Goal: Task Accomplishment & Management: Complete application form

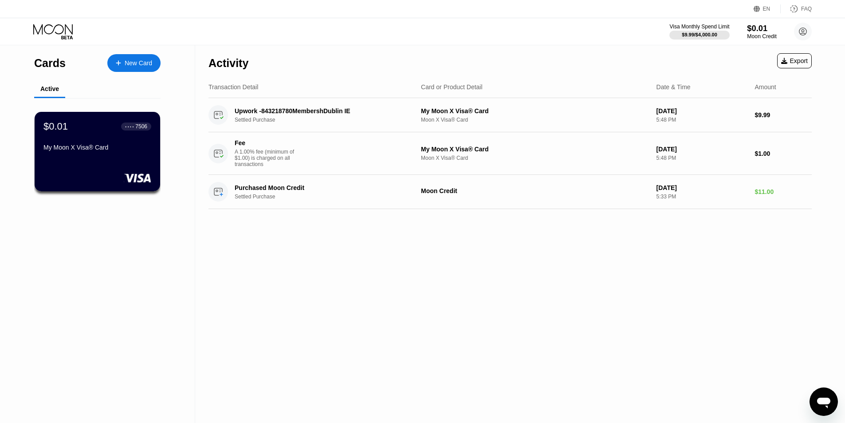
click at [758, 30] on div "$0.01" at bounding box center [762, 28] width 30 height 9
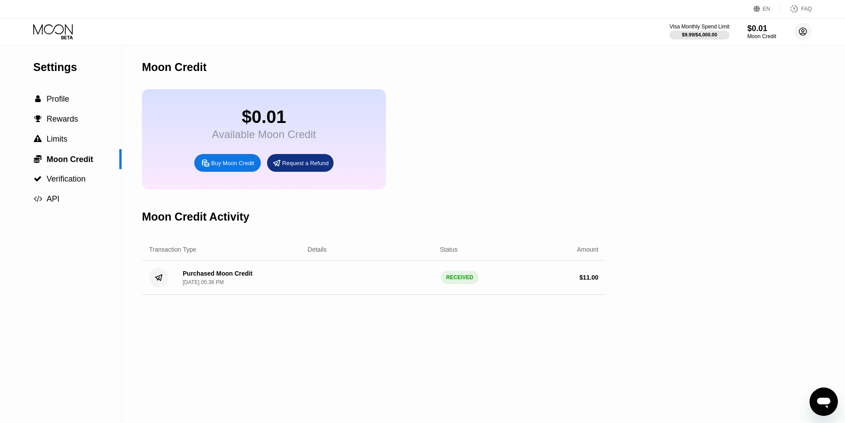
click at [803, 30] on circle at bounding box center [803, 32] width 18 height 18
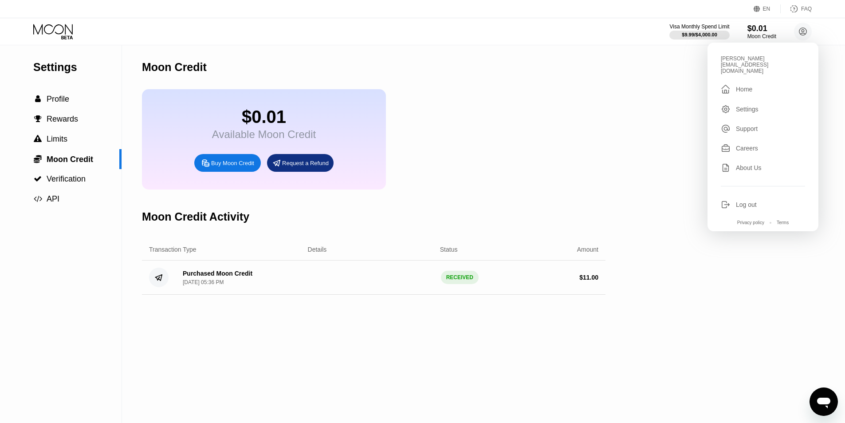
click at [745, 201] on div "Log out" at bounding box center [746, 204] width 21 height 7
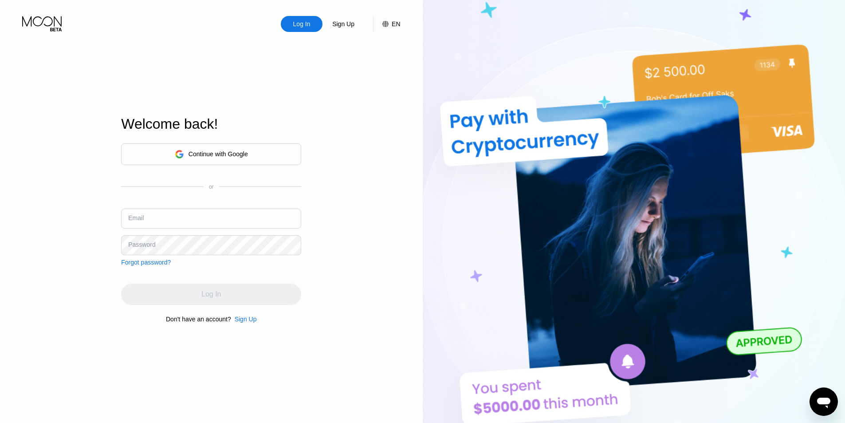
click at [272, 221] on input "text" at bounding box center [211, 218] width 180 height 20
click at [245, 322] on div "Sign Up" at bounding box center [246, 318] width 22 height 7
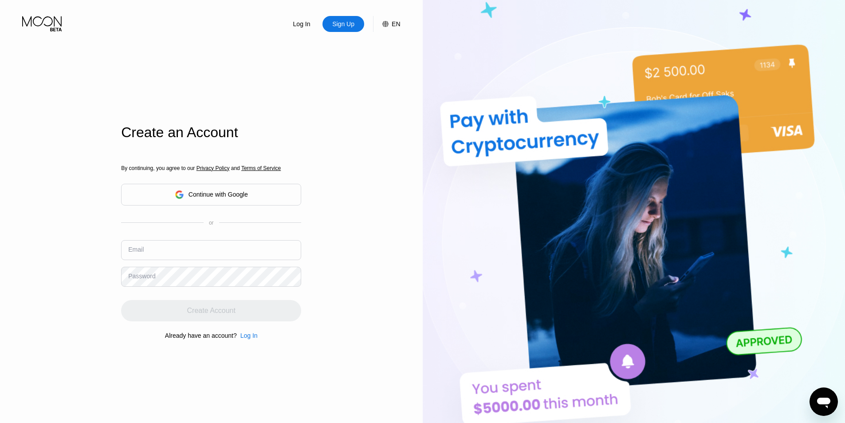
click at [234, 249] on input "text" at bounding box center [211, 250] width 180 height 20
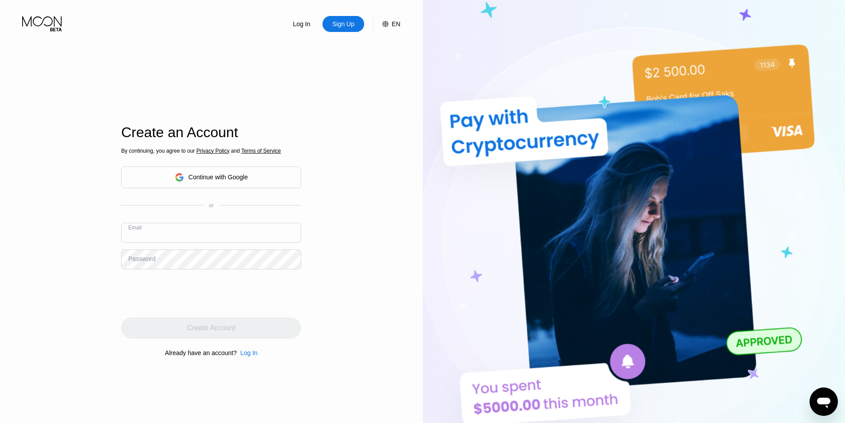
click at [169, 230] on input "text" at bounding box center [211, 233] width 180 height 20
type input "[EMAIL_ADDRESS][DOMAIN_NAME]"
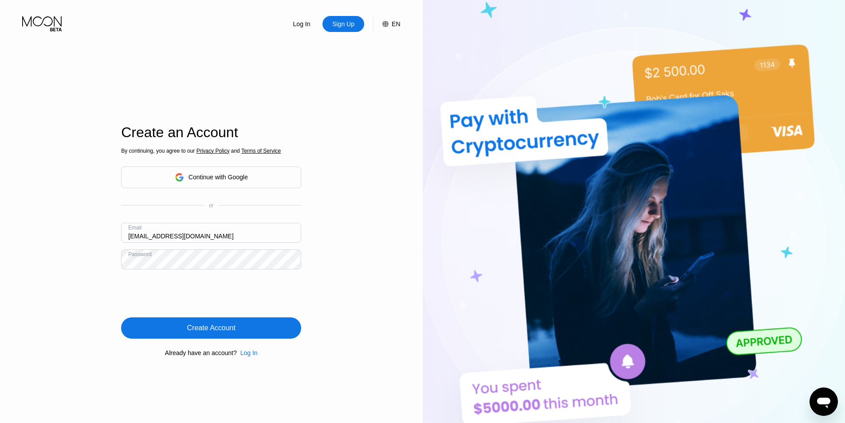
click at [143, 324] on div "Create Account" at bounding box center [211, 327] width 180 height 21
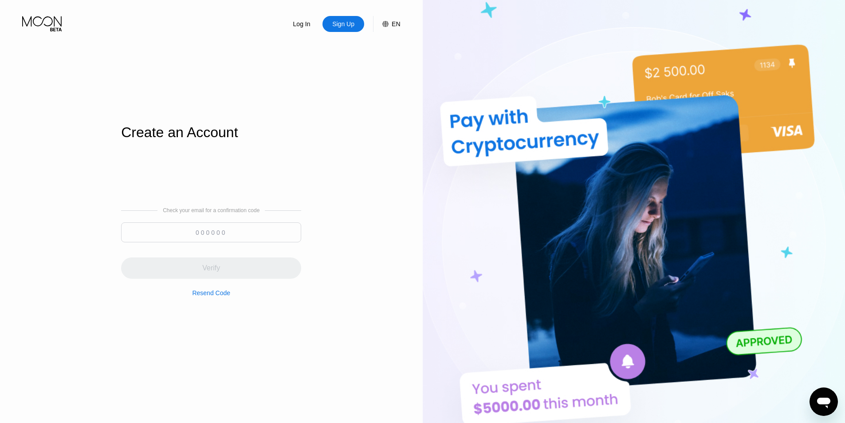
click at [191, 229] on input at bounding box center [211, 232] width 180 height 20
paste input "007381"
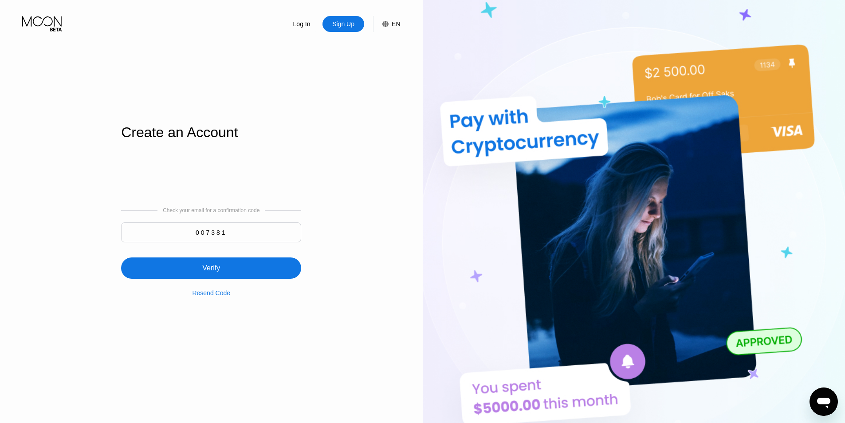
type input "007381"
click at [254, 270] on div "Verify" at bounding box center [211, 267] width 180 height 21
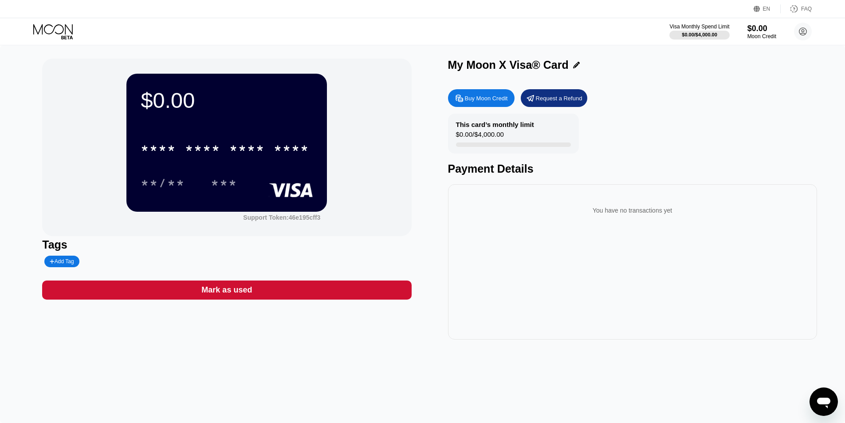
click at [608, 297] on div "You have no transactions yet" at bounding box center [632, 261] width 369 height 155
click at [761, 29] on div "$0.00" at bounding box center [762, 28] width 30 height 9
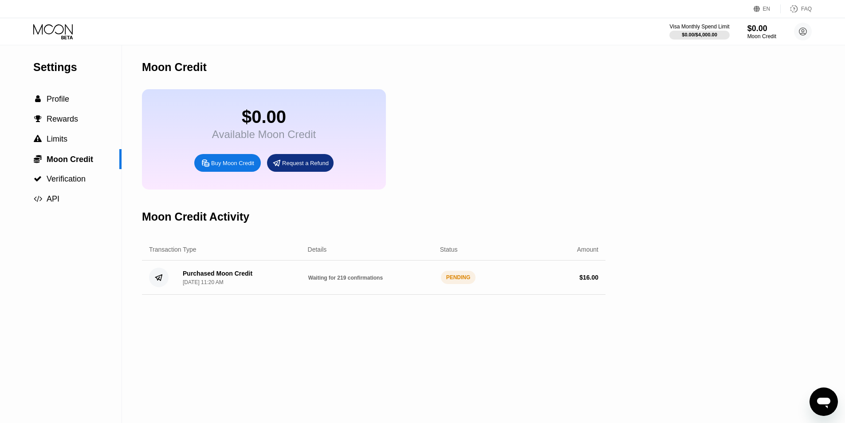
click at [337, 281] on span "Waiting for 219 confirmations" at bounding box center [345, 277] width 75 height 6
click at [382, 281] on div "Waiting for 219 confirmations" at bounding box center [370, 277] width 125 height 7
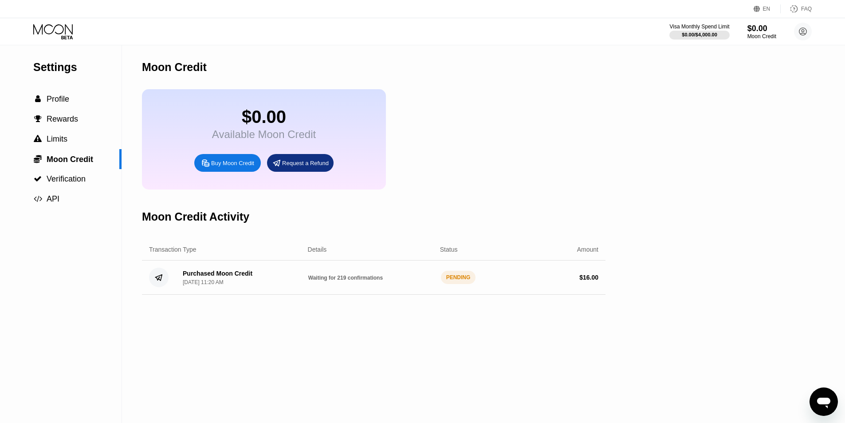
click at [382, 281] on div "Waiting for 219 confirmations" at bounding box center [370, 277] width 125 height 7
drag, startPoint x: 384, startPoint y: 284, endPoint x: 245, endPoint y: 276, distance: 139.5
click at [245, 276] on div "Purchased Moon Credit Sep 22, 2025, 11:20 AM Waiting for 219 confirmations PEND…" at bounding box center [373, 277] width 463 height 34
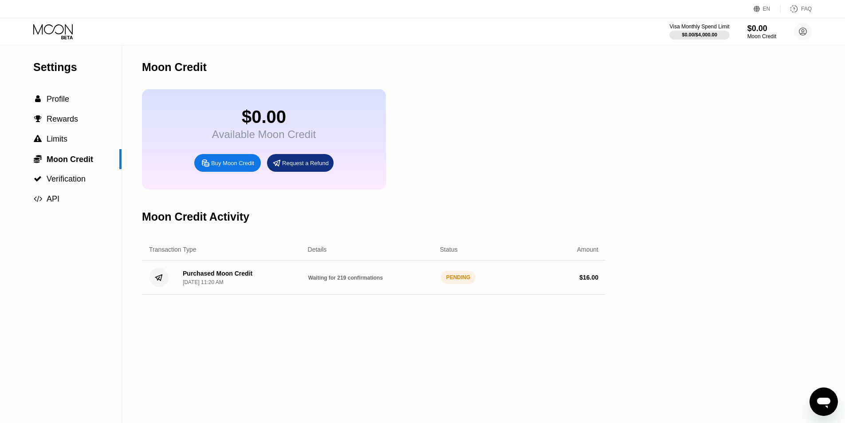
drag, startPoint x: 258, startPoint y: 286, endPoint x: 406, endPoint y: 294, distance: 148.4
click at [406, 294] on div "Purchased Moon Credit Sep 22, 2025, 11:20 AM Waiting for 219 confirmations PEND…" at bounding box center [373, 277] width 463 height 34
drag, startPoint x: 364, startPoint y: 291, endPoint x: 285, endPoint y: 282, distance: 79.9
click at [285, 282] on div "Purchased Moon Credit Sep 22, 2025, 11:20 AM Waiting for 219 confirmations PEND…" at bounding box center [373, 277] width 463 height 34
click at [372, 285] on div "Purchased Moon Credit Sep 22, 2025, 11:20 AM Waiting for 219 confirmations PEND…" at bounding box center [373, 277] width 463 height 34
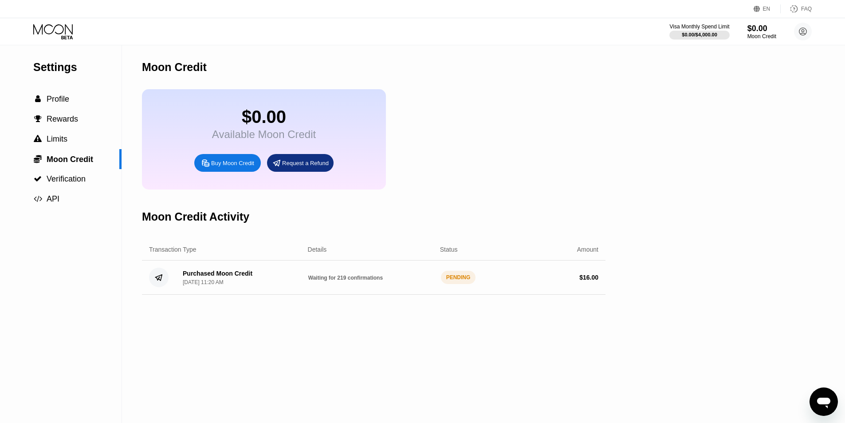
drag, startPoint x: 315, startPoint y: 294, endPoint x: 311, endPoint y: 294, distance: 4.5
click at [311, 294] on div "Purchased Moon Credit Sep 22, 2025, 11:20 AM Waiting for 219 confirmations PEND…" at bounding box center [373, 277] width 463 height 34
click at [312, 293] on div "Purchased Moon Credit Sep 22, 2025, 11:20 AM Waiting for 219 confirmations PEND…" at bounding box center [373, 277] width 463 height 34
click at [448, 284] on div "PENDING" at bounding box center [458, 277] width 35 height 13
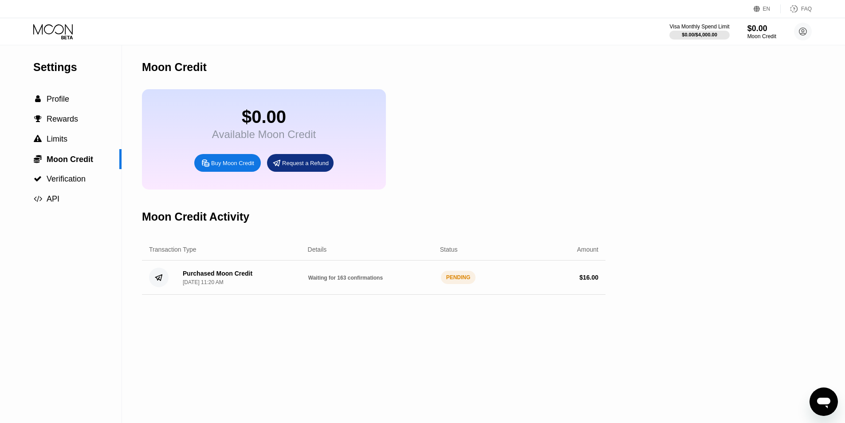
click at [448, 284] on div "PENDING" at bounding box center [458, 277] width 35 height 13
click at [58, 29] on icon at bounding box center [53, 32] width 41 height 16
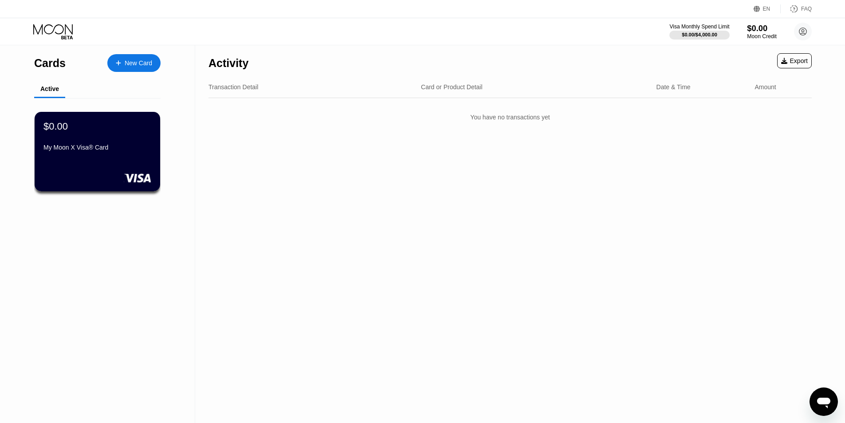
click at [775, 30] on div "$0.00" at bounding box center [762, 28] width 30 height 9
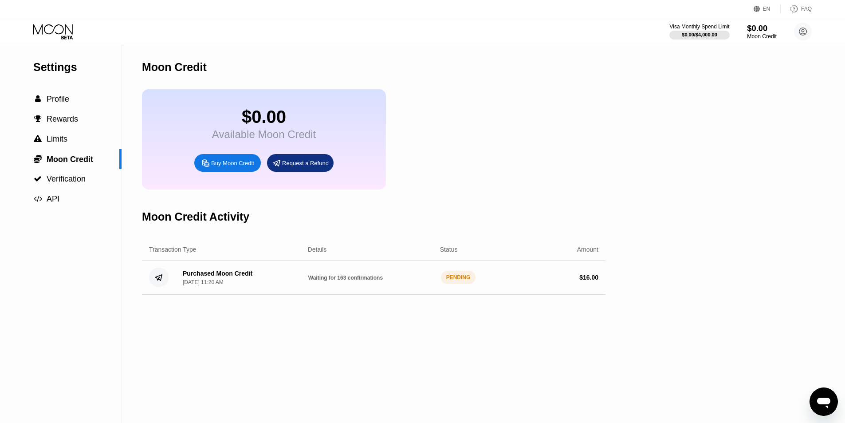
click at [774, 31] on div "$0.00" at bounding box center [762, 28] width 30 height 9
click at [769, 31] on div "$0.00" at bounding box center [762, 28] width 30 height 9
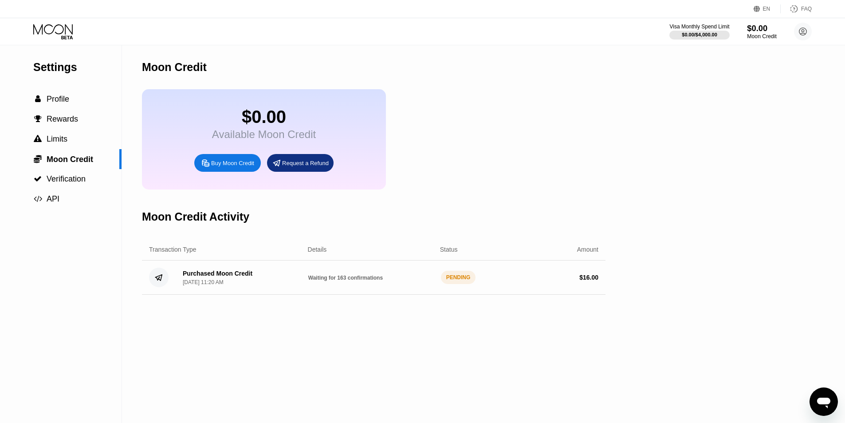
click at [769, 31] on div "$0.00" at bounding box center [762, 28] width 30 height 9
click at [59, 103] on span "Profile" at bounding box center [58, 98] width 23 height 9
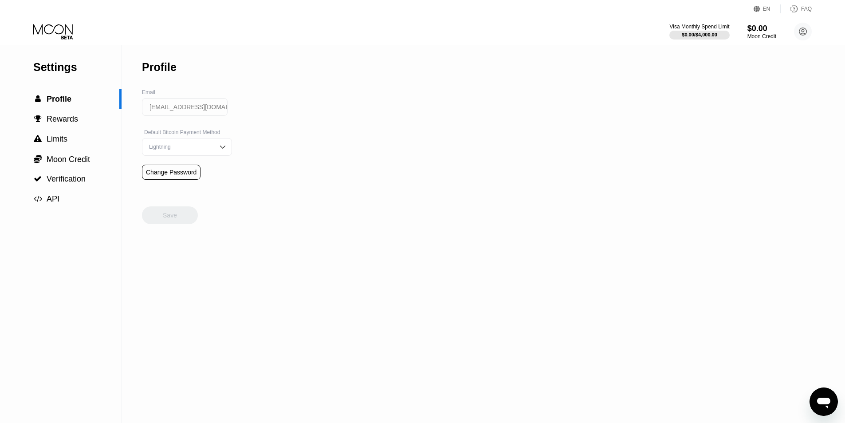
click at [54, 19] on div "Visa Monthly Spend Limit $0.00 / $4,000.00 $0.00 Moon Credit mati.guru360@hotma…" at bounding box center [422, 31] width 845 height 27
click at [55, 22] on div "Visa Monthly Spend Limit $0.00 / $4,000.00 $0.00 Moon Credit mati.guru360@hotma…" at bounding box center [422, 31] width 845 height 27
click at [56, 28] on icon at bounding box center [53, 32] width 41 height 16
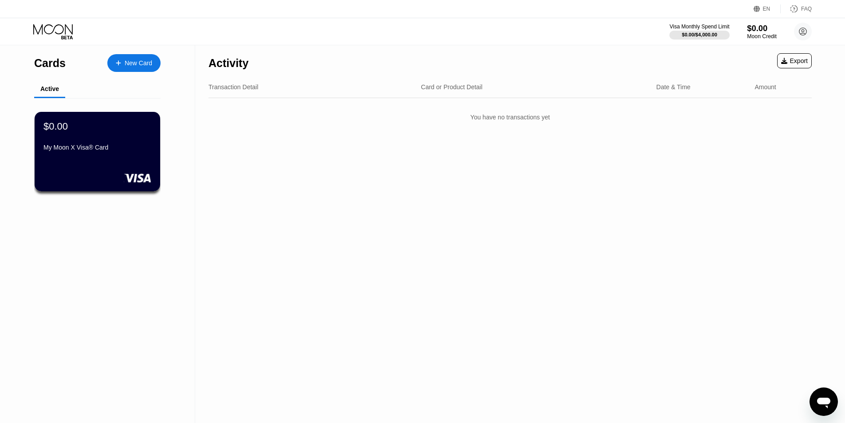
click at [751, 32] on div "$0.00" at bounding box center [762, 28] width 30 height 9
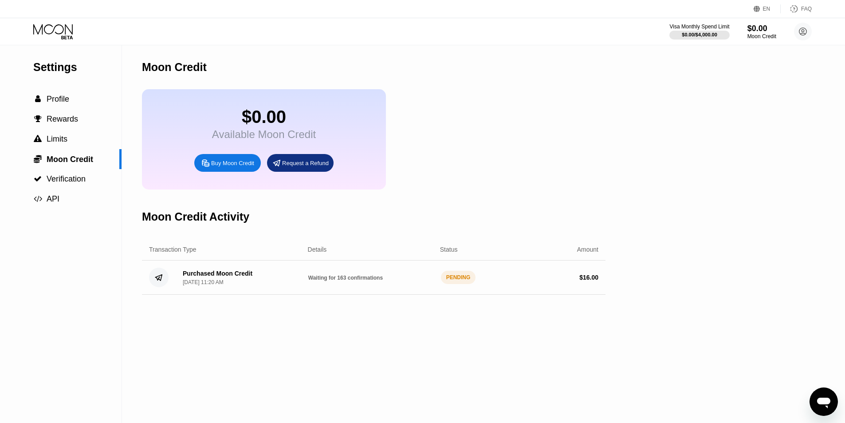
click at [57, 27] on icon at bounding box center [53, 32] width 41 height 16
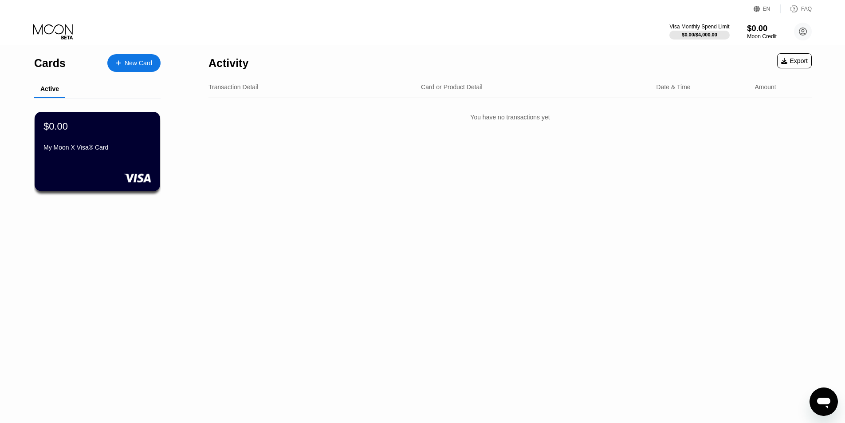
click at [760, 32] on div "$0.00" at bounding box center [762, 28] width 30 height 9
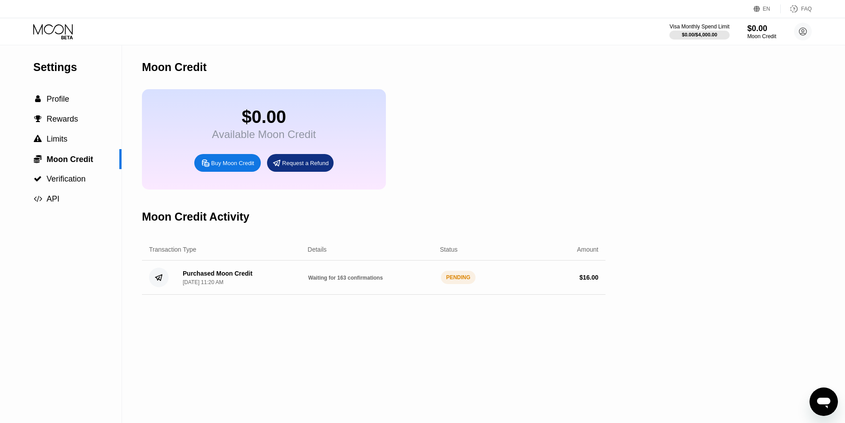
click at [492, 222] on div "Moon Credit Activity" at bounding box center [373, 217] width 463 height 44
click at [59, 36] on icon at bounding box center [53, 32] width 41 height 16
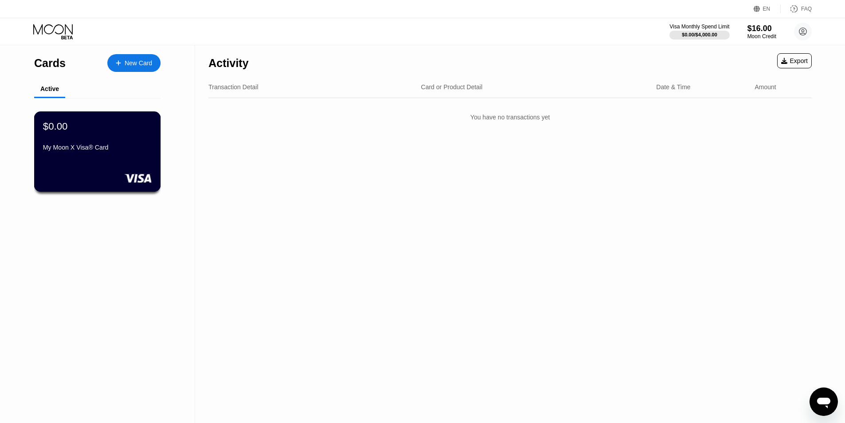
click at [107, 151] on div "My Moon X Visa® Card" at bounding box center [97, 147] width 109 height 7
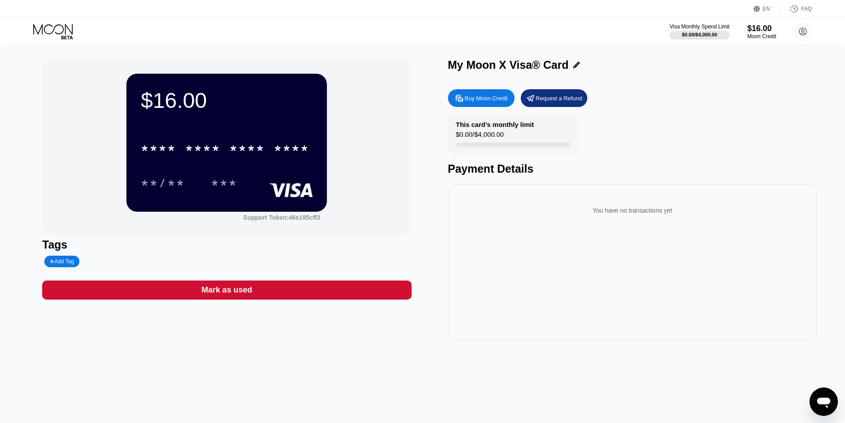
click at [422, 231] on div "$16.00 * * * * * * * * * * * * **** **/** *** Support Token: 46e195cff3 Tags Ad…" at bounding box center [422, 199] width 761 height 281
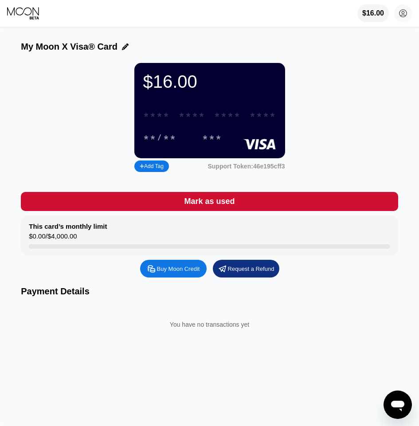
click at [170, 116] on div "* * * * * * * * * * * * ****" at bounding box center [210, 115] width 144 height 18
click at [170, 116] on div "* * * * * * * * * * * * 7393" at bounding box center [210, 115] width 144 height 18
click at [161, 143] on div "08/28" at bounding box center [159, 138] width 33 height 10
